Goal: Subscribe to service/newsletter

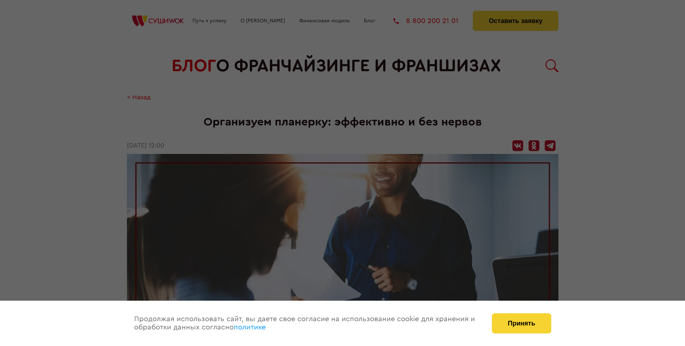
scroll to position [875, 0]
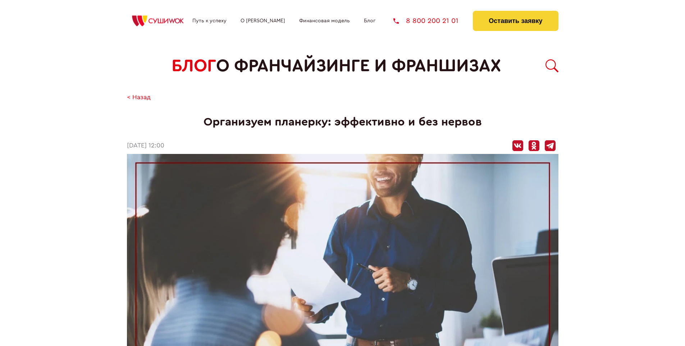
scroll to position [875, 0]
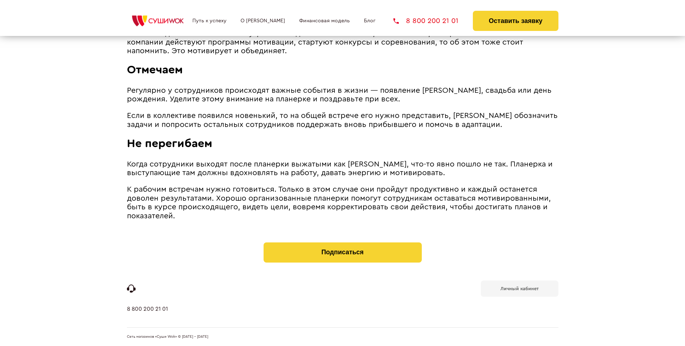
click at [519, 288] on b "Личный кабинет" at bounding box center [519, 288] width 38 height 5
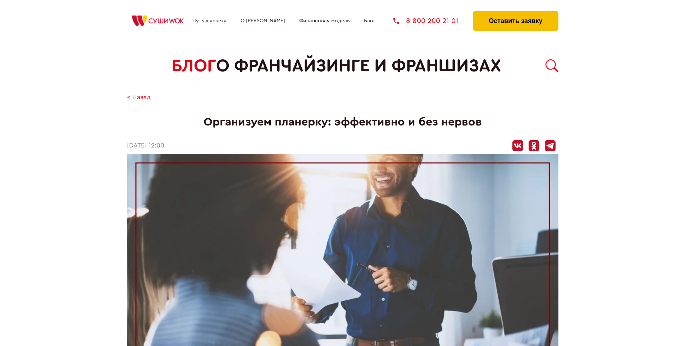
click at [515, 13] on button "Оставить заявку" at bounding box center [515, 21] width 85 height 20
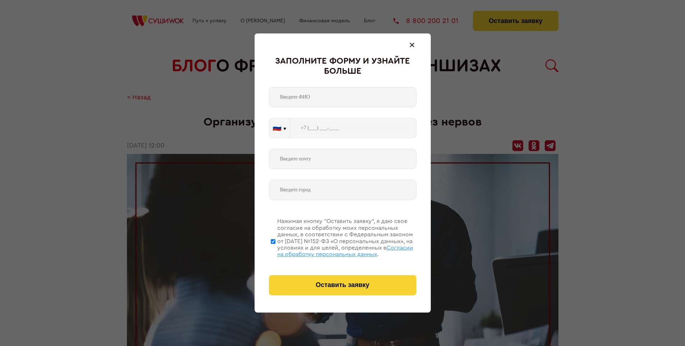
click at [333, 250] on span "Согласии на обработку персональных данных" at bounding box center [345, 251] width 136 height 12
click at [275, 250] on input "Нажимая кнопку “Оставить заявку”, я даю свое согласие на обработку моих персона…" at bounding box center [273, 241] width 5 height 58
checkbox input "false"
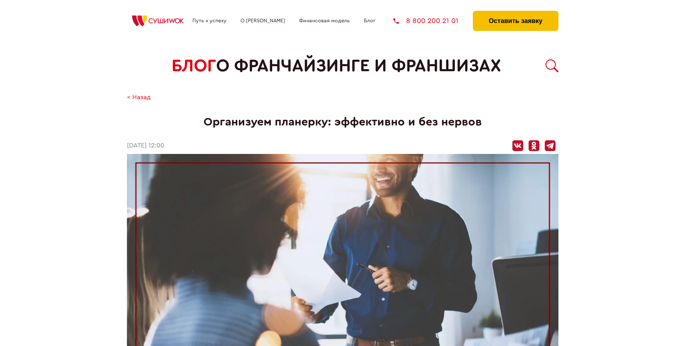
click at [515, 13] on button "Оставить заявку" at bounding box center [515, 21] width 85 height 20
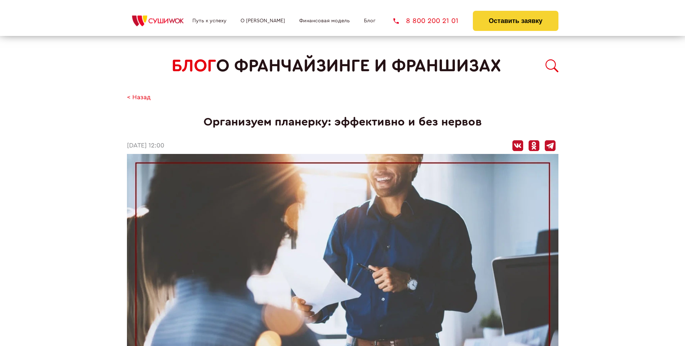
scroll to position [875, 0]
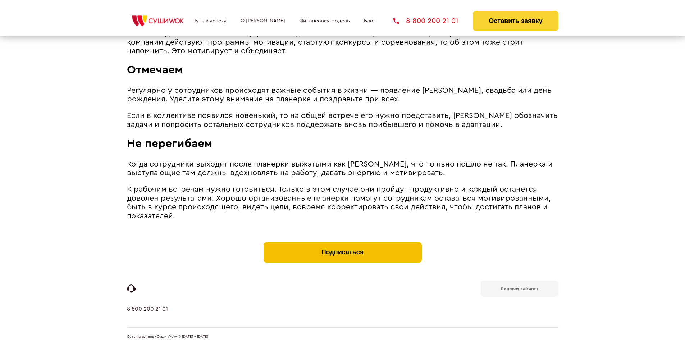
click at [342, 244] on button "Подписаться" at bounding box center [342, 252] width 158 height 20
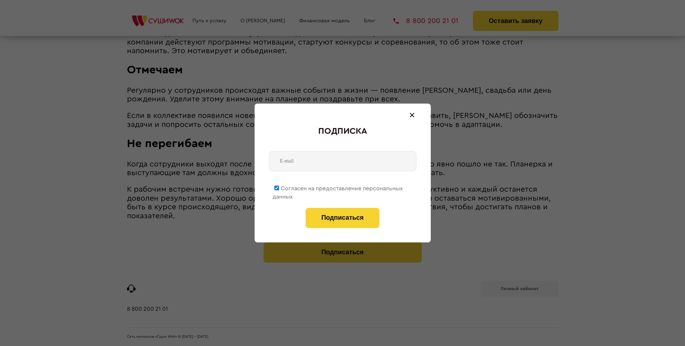
click at [338, 187] on span "Согласен на предоставление персональных данных" at bounding box center [337, 192] width 130 height 14
click at [279, 187] on input "Согласен на предоставление персональных данных" at bounding box center [276, 187] width 5 height 5
checkbox input "false"
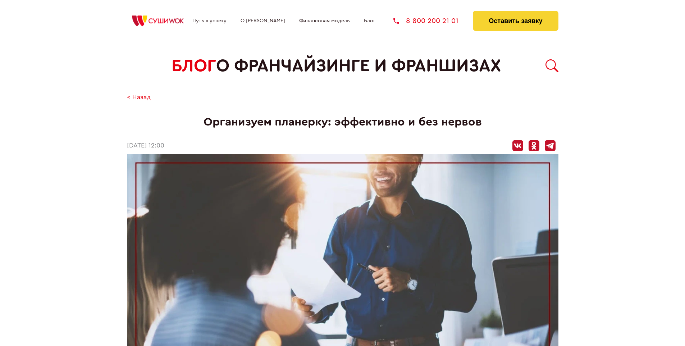
scroll to position [875, 0]
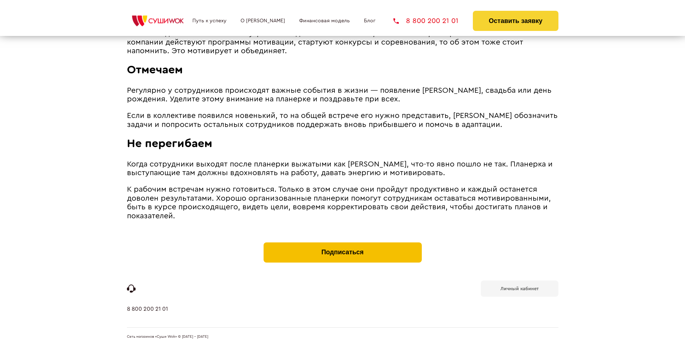
click at [342, 244] on button "Подписаться" at bounding box center [342, 252] width 158 height 20
